Goal: Information Seeking & Learning: Learn about a topic

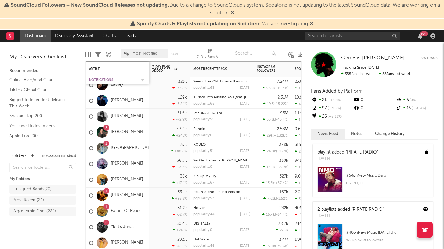
click at [107, 79] on div "Notifications" at bounding box center [112, 80] width 47 height 4
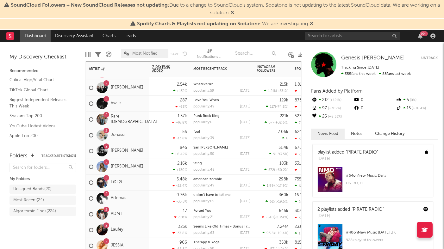
click at [145, 173] on div "2 [PERSON_NAME]" at bounding box center [117, 167] width 63 height 16
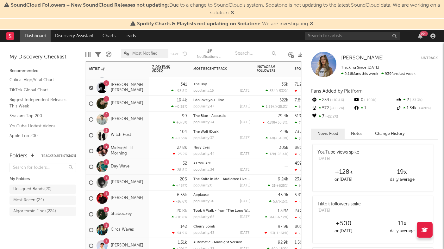
click at [144, 157] on div "2 Midnight Til Morning" at bounding box center [117, 151] width 57 height 18
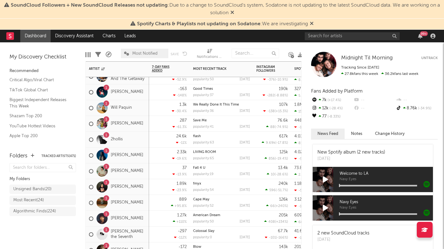
click at [141, 53] on span "Most Notified" at bounding box center [144, 54] width 25 height 4
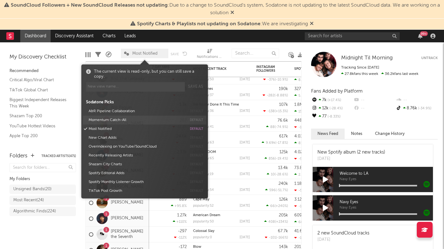
click at [121, 118] on button "Momentum Catch-All" at bounding box center [136, 120] width 100 height 9
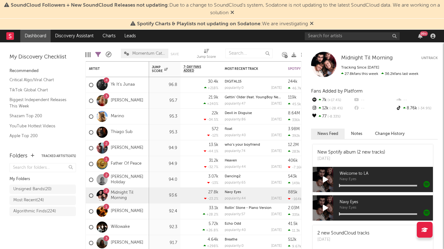
click at [36, 230] on div "My Folders Unsigned Bands ( 20 ) Most Recent ( 24 ) Algorithmic Finds ( 224 )" at bounding box center [42, 199] width 66 height 74
click at [141, 91] on div "4 Yk It’s Junaa" at bounding box center [117, 85] width 63 height 16
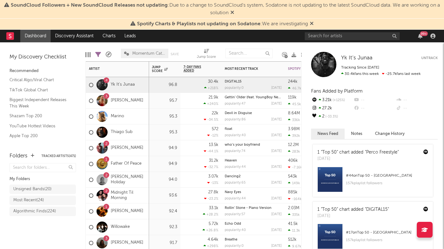
click at [142, 170] on div "1 Father Of Peace" at bounding box center [117, 164] width 63 height 16
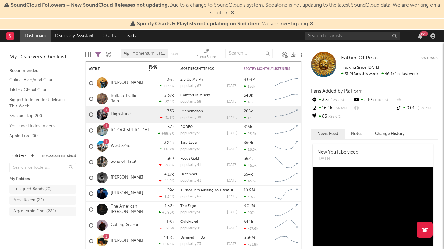
click at [119, 114] on link "High June" at bounding box center [121, 114] width 20 height 5
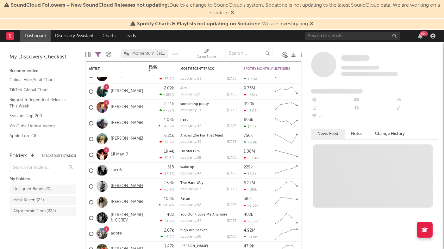
click at [122, 186] on link "[PERSON_NAME]" at bounding box center [127, 186] width 33 height 5
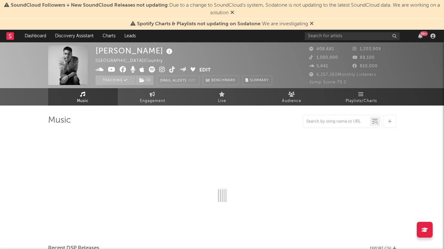
select select "6m"
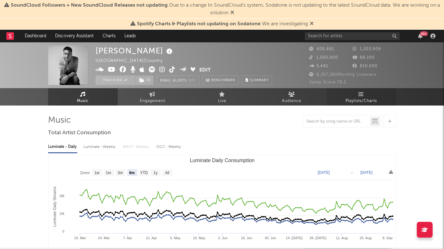
click at [355, 95] on link "Playlists/Charts" at bounding box center [361, 96] width 70 height 17
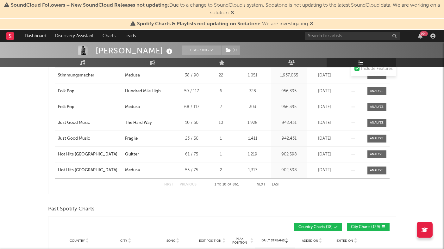
scroll to position [335, 0]
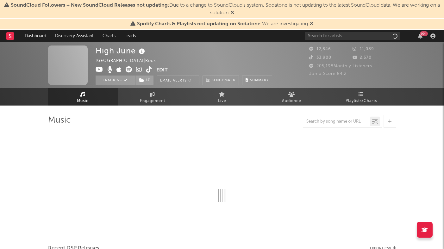
select select "1w"
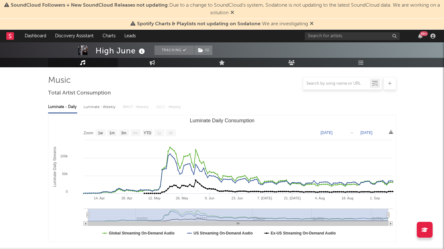
scroll to position [41, 0]
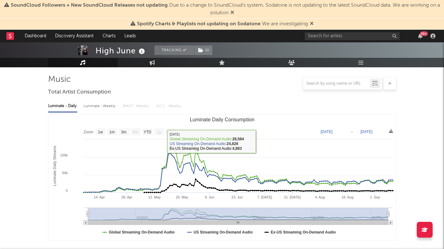
click at [95, 103] on div "Luminate - Weekly" at bounding box center [99, 106] width 33 height 11
select select "6m"
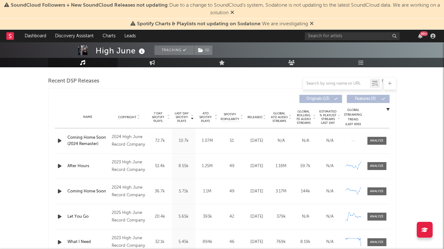
scroll to position [219, 0]
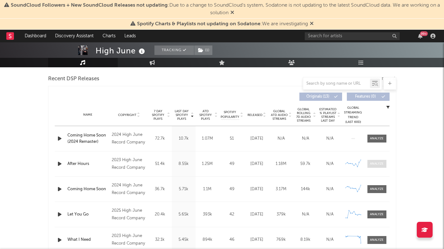
click at [372, 163] on div at bounding box center [377, 164] width 14 height 5
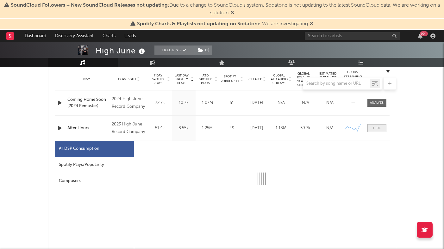
select select "1w"
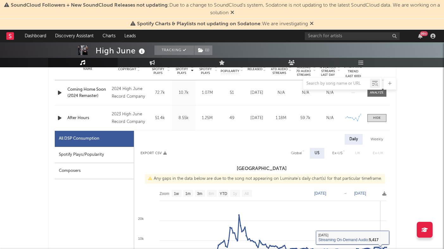
scroll to position [263, 0]
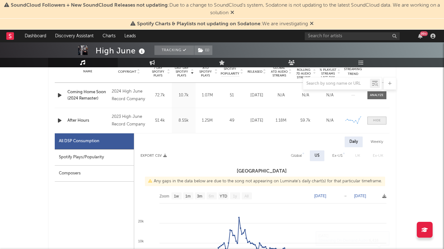
click at [373, 120] on div at bounding box center [377, 120] width 8 height 5
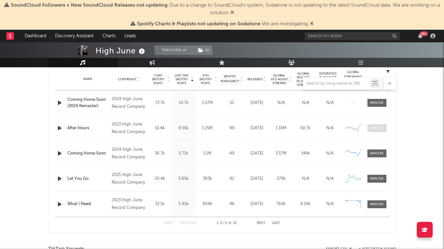
scroll to position [250, 0]
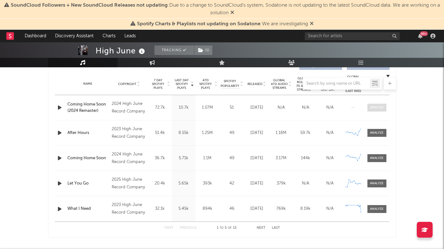
click at [372, 106] on div at bounding box center [377, 107] width 14 height 5
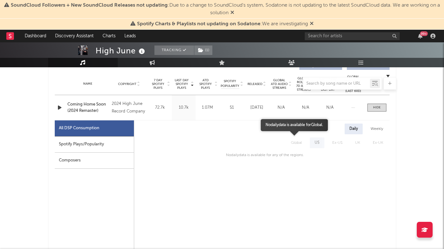
click at [293, 142] on span "Global" at bounding box center [296, 143] width 24 height 11
click at [295, 142] on span "Global" at bounding box center [296, 143] width 24 height 11
